Goal: Information Seeking & Learning: Learn about a topic

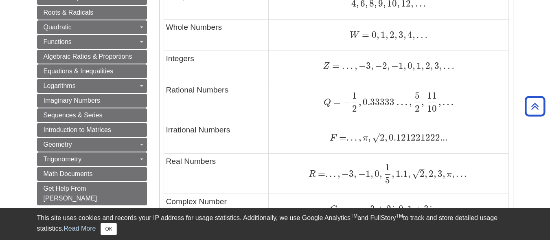
scroll to position [537, 0]
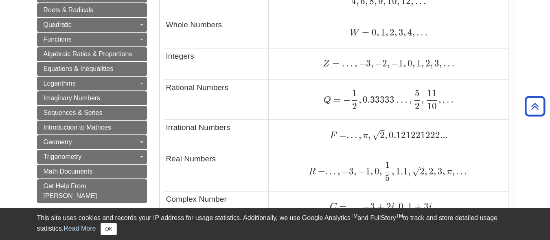
drag, startPoint x: 553, startPoint y: 29, endPoint x: 556, endPoint y: 121, distance: 92.5
click at [550, 121] on html "Library Chat This site uses cookies and records your IP address for usage stati…" at bounding box center [275, 116] width 550 height 1307
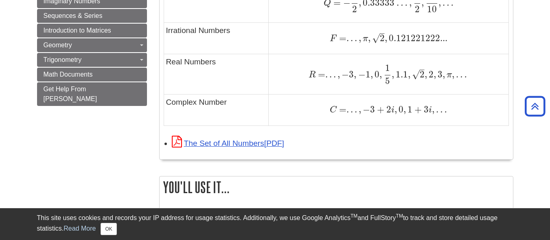
scroll to position [641, 0]
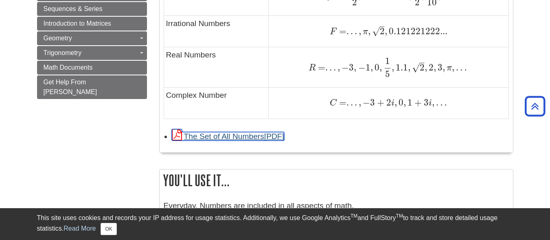
click at [242, 140] on link "The Set of All Numbers" at bounding box center [228, 136] width 112 height 9
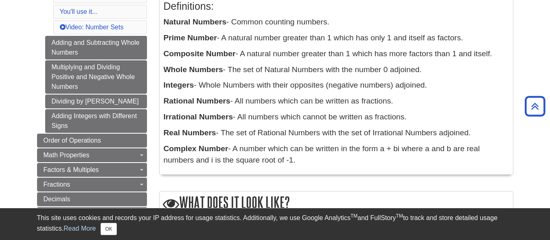
scroll to position [180, 0]
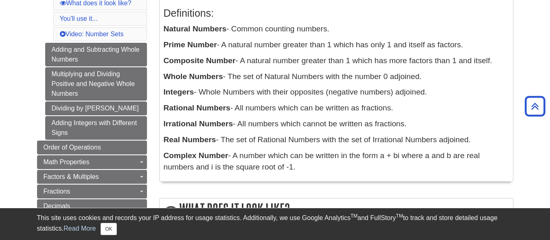
drag, startPoint x: 164, startPoint y: 13, endPoint x: 306, endPoint y: 166, distance: 209.2
click at [306, 166] on div "Definitions: Natural Numbers - Common counting numbers. Prime Number - A natura…" at bounding box center [336, 88] width 345 height 178
copy div "Definitions: Natural Numbers - Common counting numbers. Prime Number - A natura…"
click at [403, 127] on p "Irrational Numbers - All numbers which cannot be written as fractions." at bounding box center [336, 124] width 345 height 12
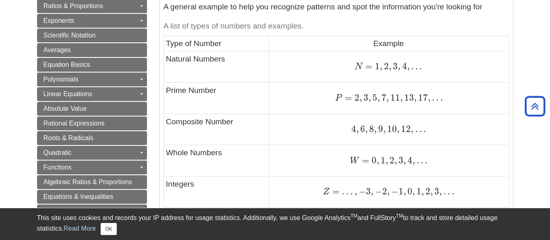
scroll to position [407, 0]
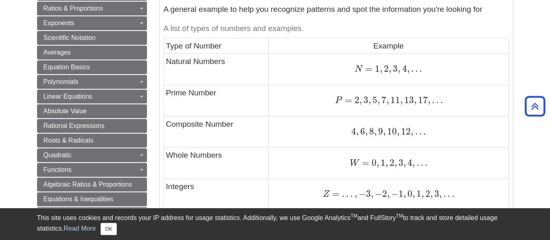
click at [376, 72] on span "1" at bounding box center [376, 68] width 7 height 11
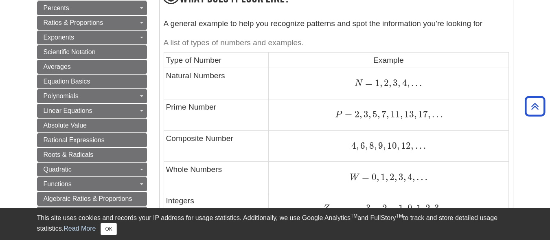
scroll to position [388, 0]
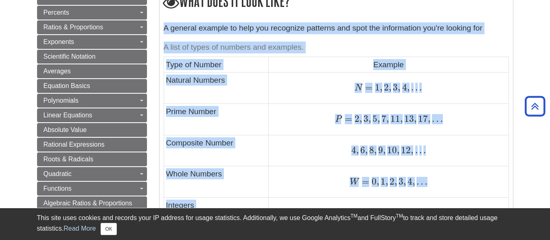
drag, startPoint x: 164, startPoint y: 27, endPoint x: 553, endPoint y: 105, distance: 396.7
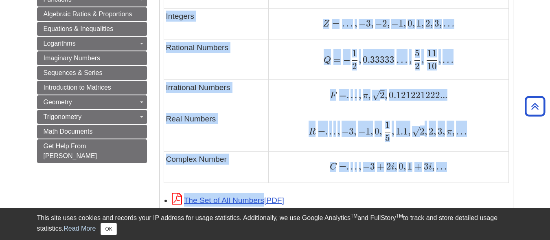
scroll to position [582, 0]
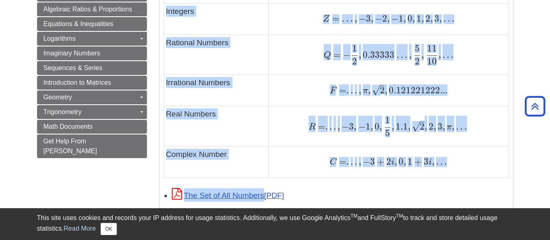
click at [382, 88] on span "2" at bounding box center [382, 90] width 5 height 11
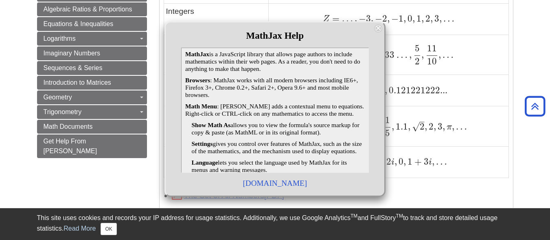
click at [378, 28] on span "×" at bounding box center [378, 28] width 7 height 7
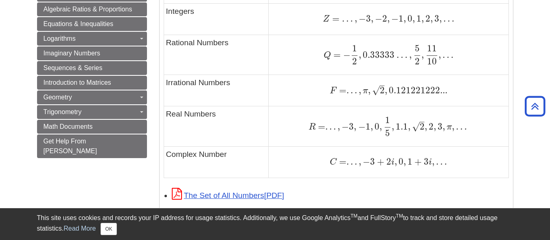
click at [398, 107] on td "R = . . . , − 3 , − 1 , 0 , 1 5 , 1.1 , 2 – √ , 2 , 3 , π , … R = . . . , − 3 ,…" at bounding box center [389, 126] width 240 height 40
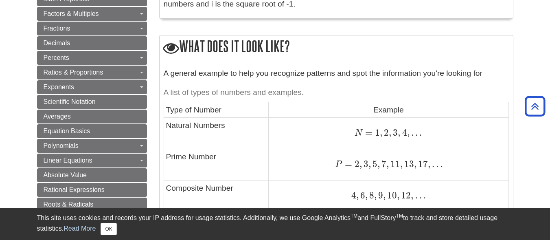
scroll to position [345, 0]
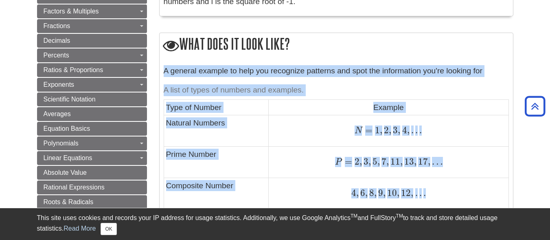
drag, startPoint x: 165, startPoint y: 69, endPoint x: 555, endPoint y: 85, distance: 390.4
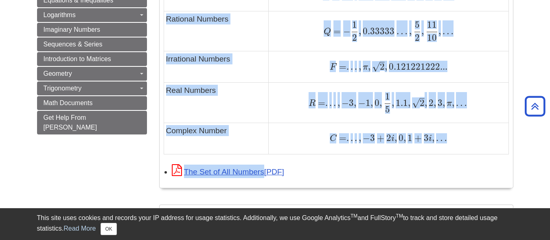
scroll to position [613, 0]
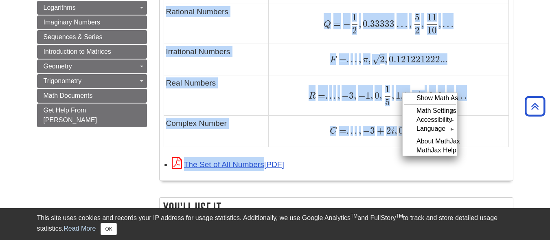
copy div "A general example to help you recognize patterns and spot the information you'r…"
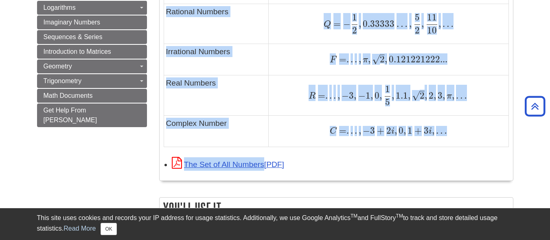
drag, startPoint x: 216, startPoint y: 123, endPoint x: 206, endPoint y: 126, distance: 10.6
copy div "A general example to help you recognize patterns and spot the information you'r…"
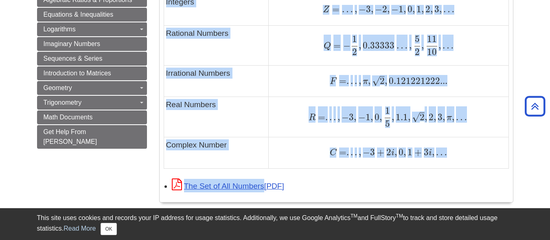
scroll to position [594, 0]
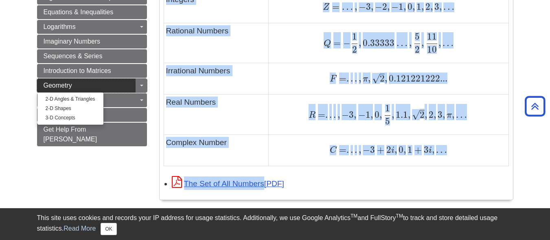
click at [112, 85] on link "Geometry" at bounding box center [92, 86] width 110 height 14
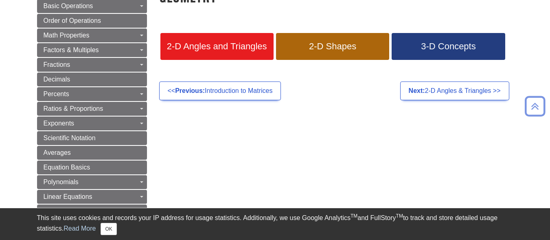
scroll to position [118, 0]
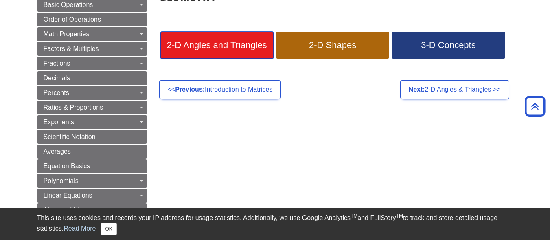
click at [239, 50] on span "2-D Angles and Triangles" at bounding box center [217, 45] width 101 height 11
